Goal: Transaction & Acquisition: Purchase product/service

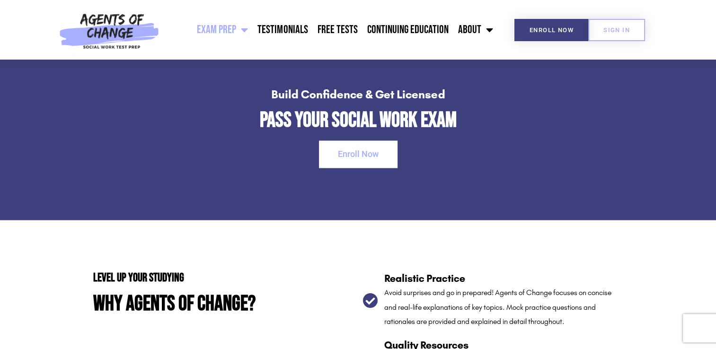
scroll to position [1423, 0]
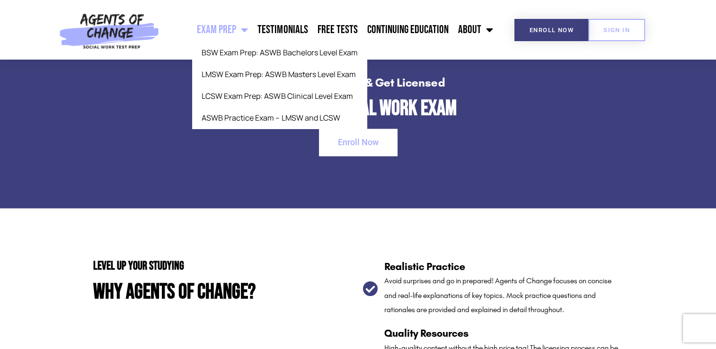
click at [244, 32] on span "Menu" at bounding box center [242, 29] width 12 height 21
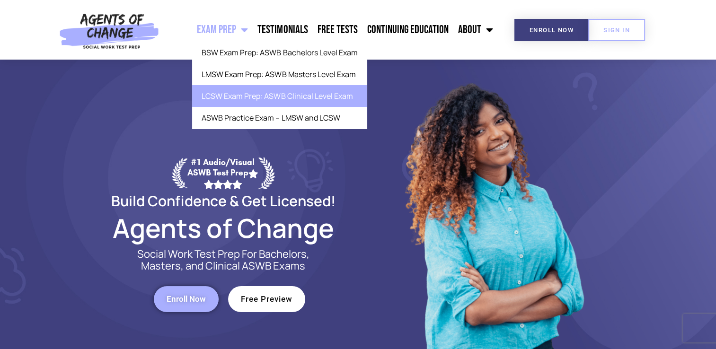
drag, startPoint x: 254, startPoint y: 93, endPoint x: 225, endPoint y: 95, distance: 28.5
click at [225, 95] on link "LCSW Exam Prep: ASWB Clinical Level Exam" at bounding box center [279, 96] width 175 height 22
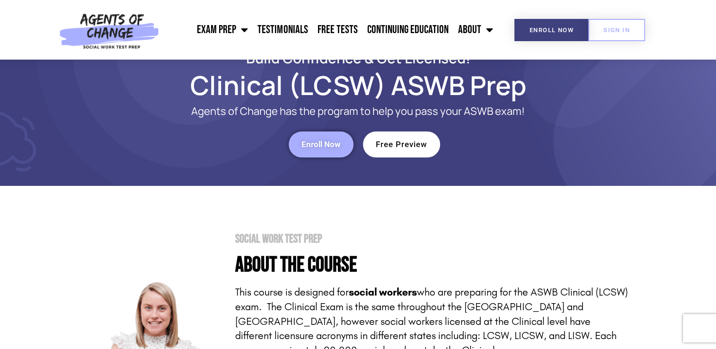
scroll to position [33, 0]
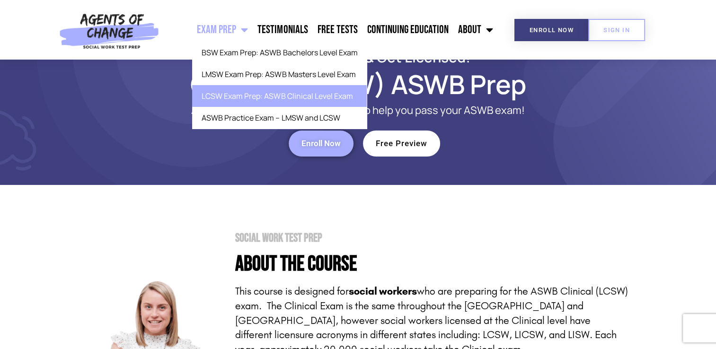
click at [240, 34] on span "Menu" at bounding box center [242, 29] width 12 height 21
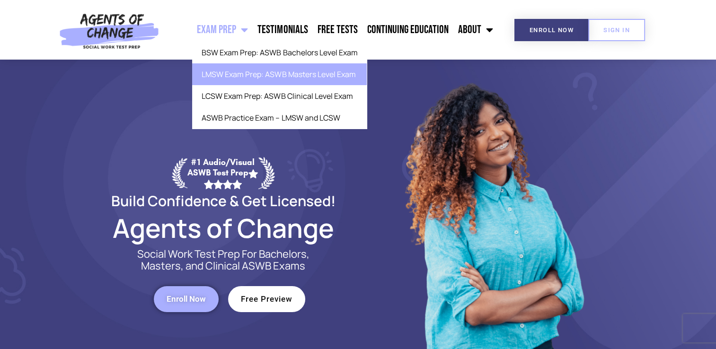
click at [256, 78] on link "LMSW Exam Prep: ASWB Masters Level Exam" at bounding box center [279, 74] width 175 height 22
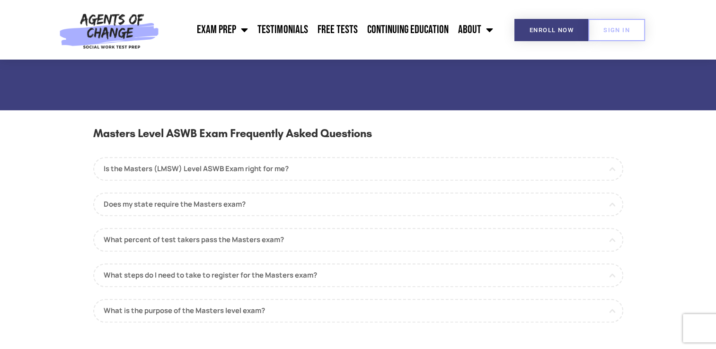
scroll to position [810, 0]
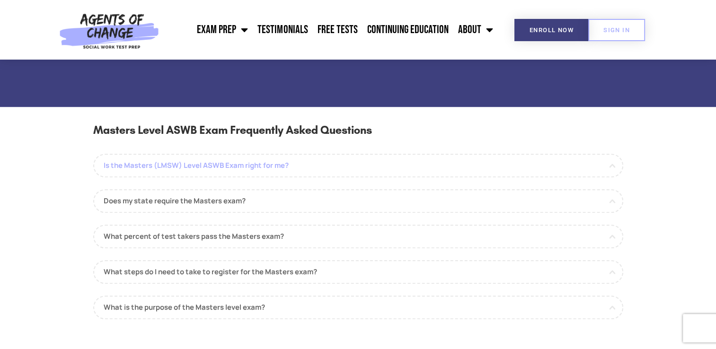
click at [272, 168] on link "Is the Masters (LMSW) Level ASWB Exam right for me?" at bounding box center [358, 166] width 530 height 24
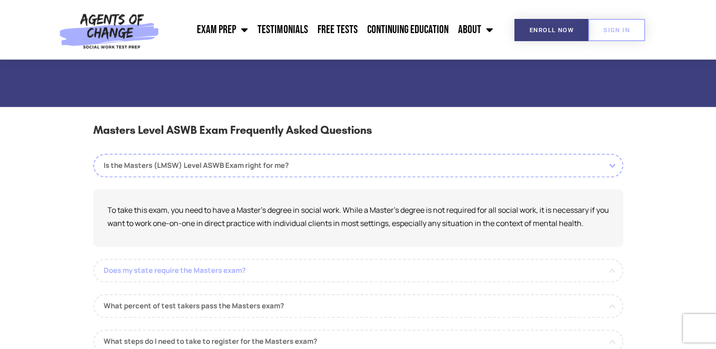
drag, startPoint x: 300, startPoint y: 268, endPoint x: 257, endPoint y: 271, distance: 42.2
click at [257, 271] on link "Does my state require the Masters exam?" at bounding box center [358, 271] width 530 height 24
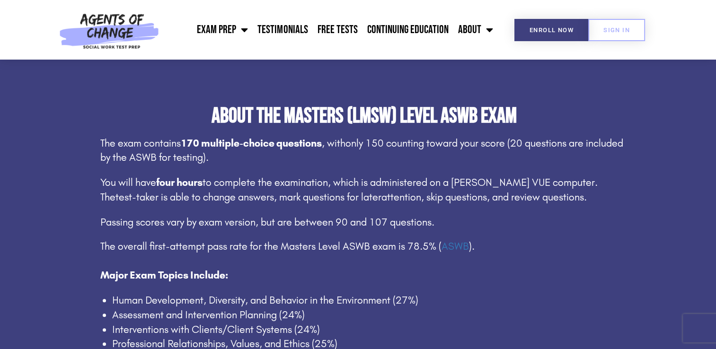
scroll to position [387, 0]
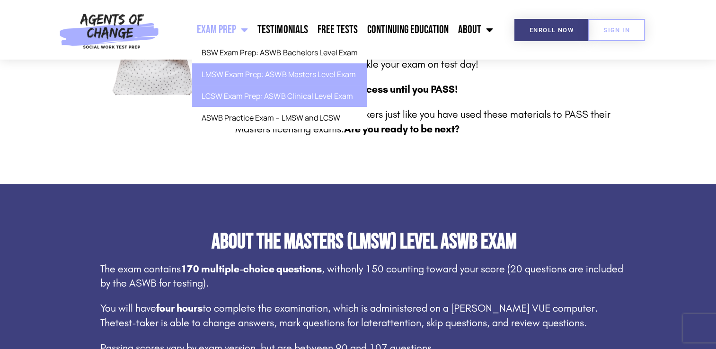
drag, startPoint x: 246, startPoint y: 102, endPoint x: 231, endPoint y: 98, distance: 14.7
click at [231, 98] on link "LCSW Exam Prep: ASWB Clinical Level Exam" at bounding box center [279, 96] width 175 height 22
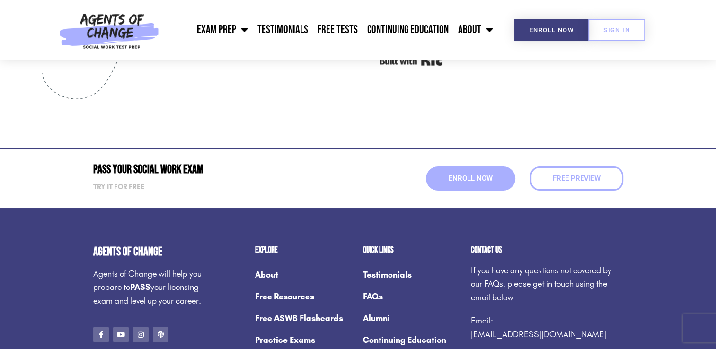
scroll to position [3461, 0]
click at [466, 177] on span "Enroll Now" at bounding box center [470, 178] width 48 height 8
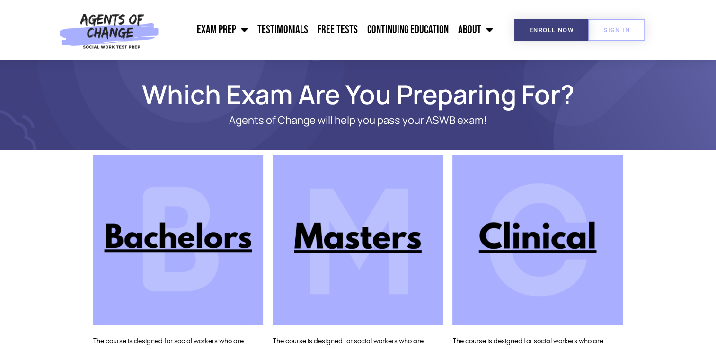
scroll to position [68, 0]
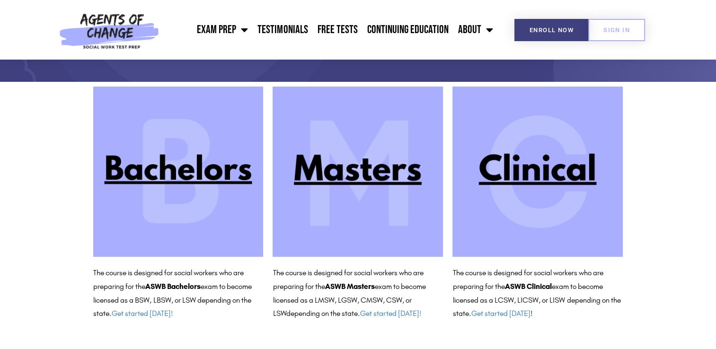
click at [374, 172] on img at bounding box center [358, 172] width 170 height 170
click at [556, 169] on img at bounding box center [537, 172] width 170 height 170
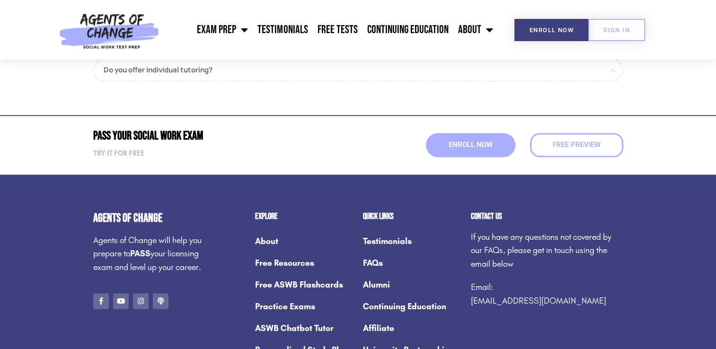
scroll to position [1251, 0]
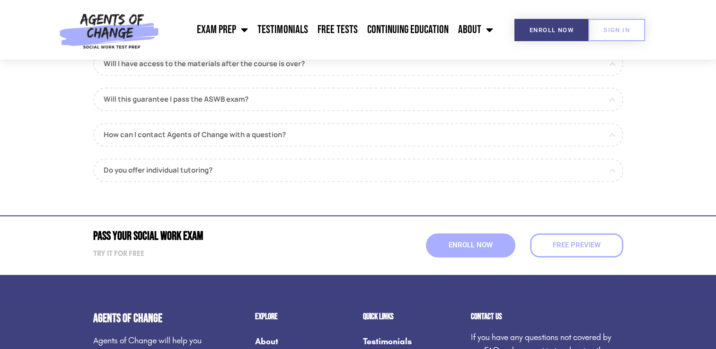
scroll to position [1390, 0]
